Goal: Navigation & Orientation: Find specific page/section

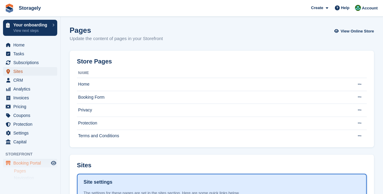
click at [19, 70] on span "Sites" at bounding box center [31, 71] width 36 height 8
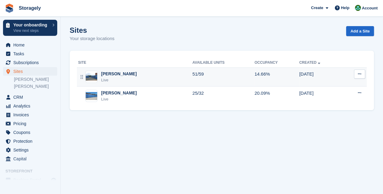
click at [141, 77] on div "Dudley Live" at bounding box center [135, 77] width 114 height 12
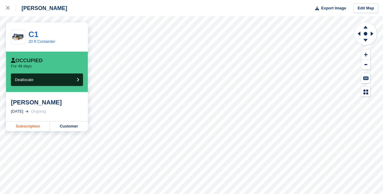
click at [27, 128] on link "Subscription" at bounding box center [28, 126] width 44 height 10
click at [29, 128] on link "Subscription" at bounding box center [28, 126] width 44 height 10
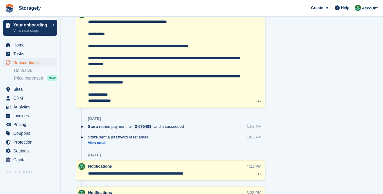
scroll to position [414, 0]
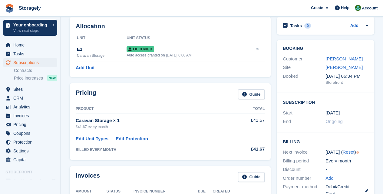
scroll to position [28, 0]
click at [342, 59] on link "Steve cooksey" at bounding box center [344, 58] width 37 height 5
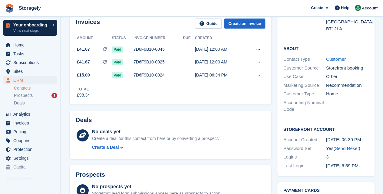
scroll to position [102, 0]
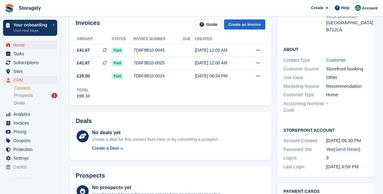
click at [22, 42] on span "Home" at bounding box center [31, 45] width 36 height 8
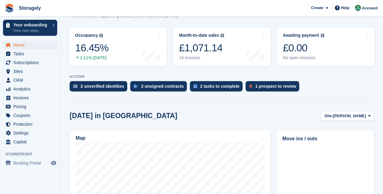
scroll to position [94, 0]
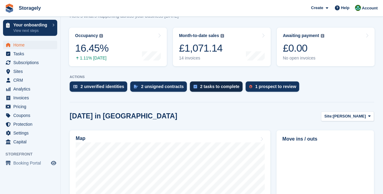
click at [206, 86] on div "2 tasks to complete" at bounding box center [219, 86] width 39 height 5
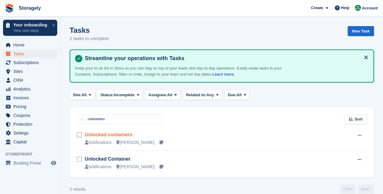
click at [119, 135] on link "Unlocked containers" at bounding box center [109, 134] width 48 height 5
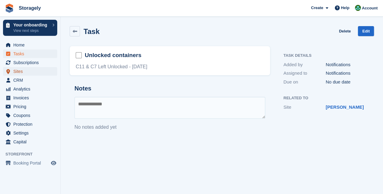
click at [29, 71] on span "Sites" at bounding box center [31, 71] width 36 height 8
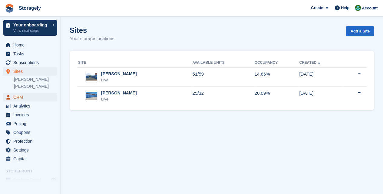
click at [19, 95] on span "CRM" at bounding box center [31, 97] width 36 height 8
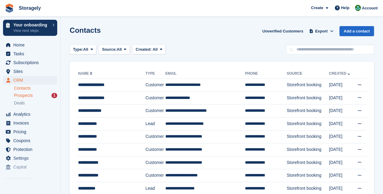
click at [22, 95] on span "Prospects" at bounding box center [23, 95] width 19 height 6
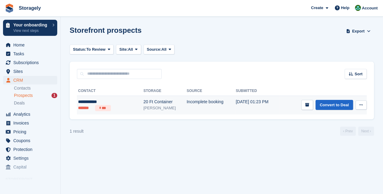
click at [82, 100] on div "**********" at bounding box center [102, 102] width 49 height 6
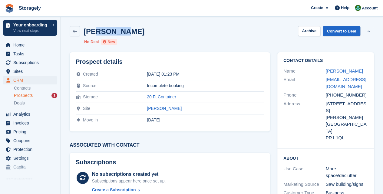
drag, startPoint x: 96, startPoint y: 27, endPoint x: 121, endPoint y: 32, distance: 26.0
click at [121, 32] on h2 "[PERSON_NAME]" at bounding box center [114, 31] width 61 height 8
click at [97, 30] on h2 "[PERSON_NAME]" at bounding box center [114, 31] width 61 height 8
drag, startPoint x: 97, startPoint y: 30, endPoint x: 119, endPoint y: 31, distance: 22.4
click at [119, 31] on h2 "[PERSON_NAME]" at bounding box center [114, 31] width 61 height 8
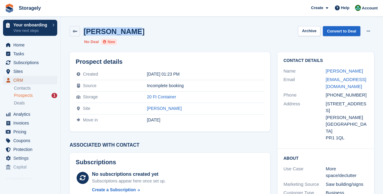
click at [19, 80] on span "CRM" at bounding box center [31, 80] width 36 height 8
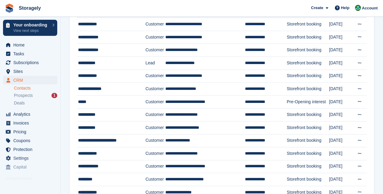
scroll to position [133, 0]
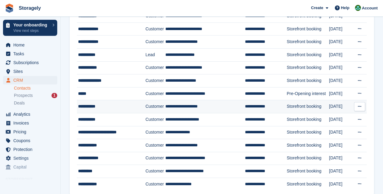
click at [114, 105] on div "**********" at bounding box center [109, 106] width 62 height 6
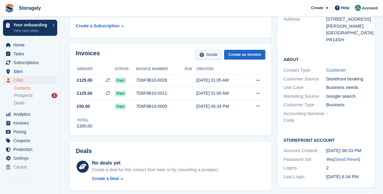
scroll to position [105, 0]
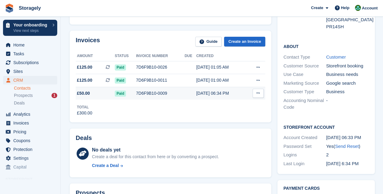
click at [170, 95] on div "7D6F9B10-0009" at bounding box center [160, 93] width 49 height 6
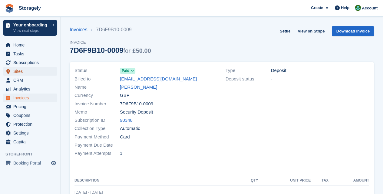
click at [33, 72] on span "Sites" at bounding box center [31, 71] width 36 height 8
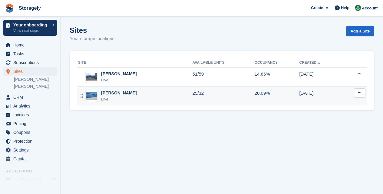
click at [151, 89] on td "Preston Live" at bounding box center [134, 95] width 115 height 19
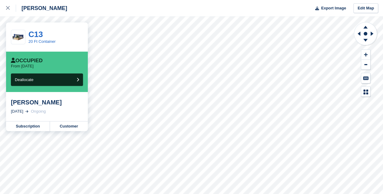
click at [18, 104] on div "IQRAM MOOSA patel" at bounding box center [47, 102] width 72 height 7
drag, startPoint x: 18, startPoint y: 104, endPoint x: 71, endPoint y: 103, distance: 53.4
click at [71, 103] on div "IQRAM MOOSA patel" at bounding box center [47, 102] width 72 height 7
copy div "IQRAM MOOSA patel"
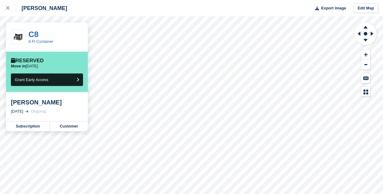
click at [26, 103] on div "mr william bristo" at bounding box center [47, 102] width 72 height 7
drag, startPoint x: 26, startPoint y: 103, endPoint x: 53, endPoint y: 105, distance: 26.7
click at [53, 105] on div "mr william bristo" at bounding box center [47, 102] width 72 height 7
copy div "william bristo"
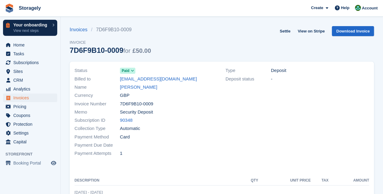
click at [45, 26] on p "Your onboarding" at bounding box center [31, 25] width 36 height 4
